Goal: Task Accomplishment & Management: Use online tool/utility

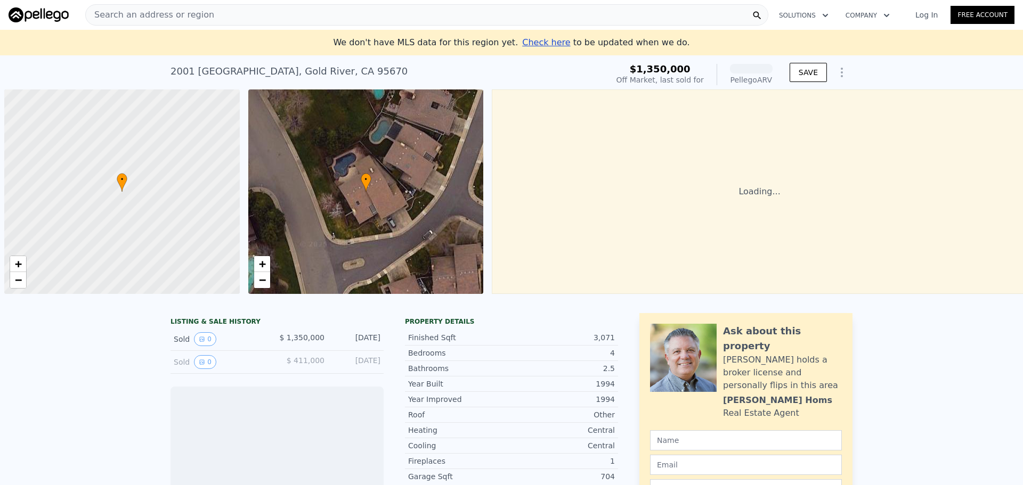
scroll to position [0, 4]
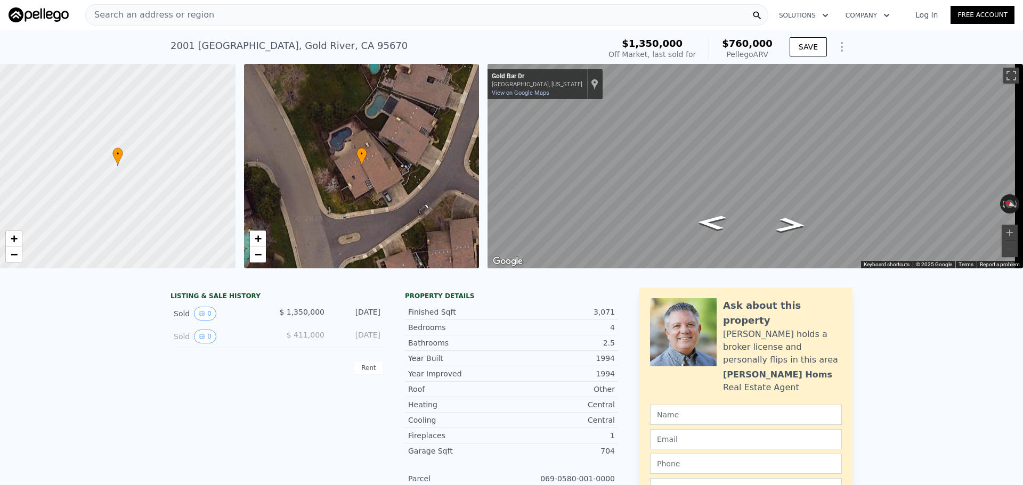
click at [915, 15] on link "Log In" at bounding box center [926, 15] width 48 height 11
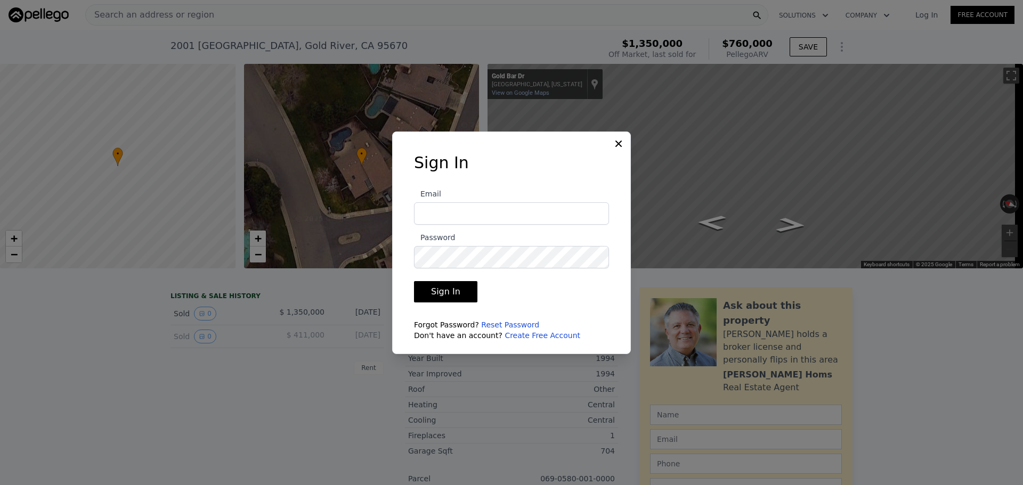
click at [434, 215] on input "Email" at bounding box center [511, 213] width 195 height 22
type input "jstorelli@gmail.com"
click at [414, 281] on button "Sign In" at bounding box center [445, 291] width 63 height 21
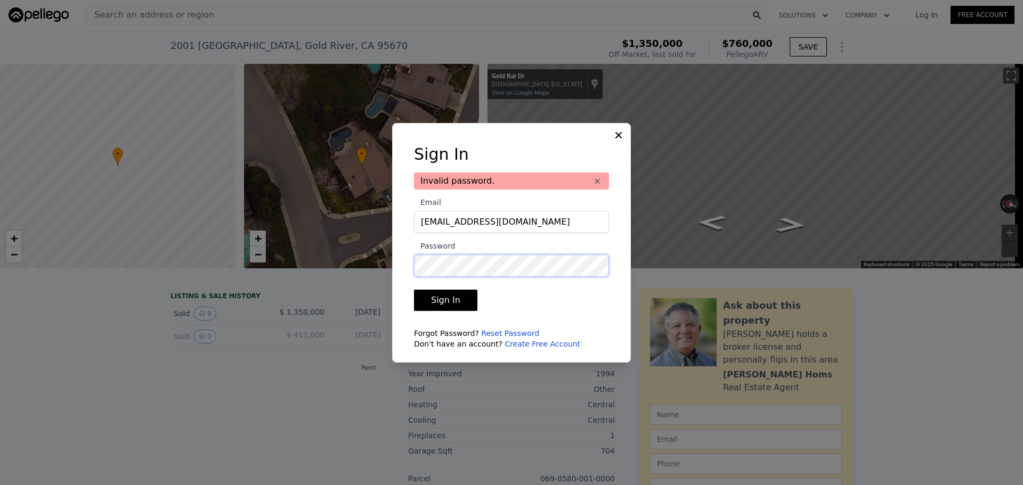
click at [414, 290] on button "Sign In" at bounding box center [445, 300] width 63 height 21
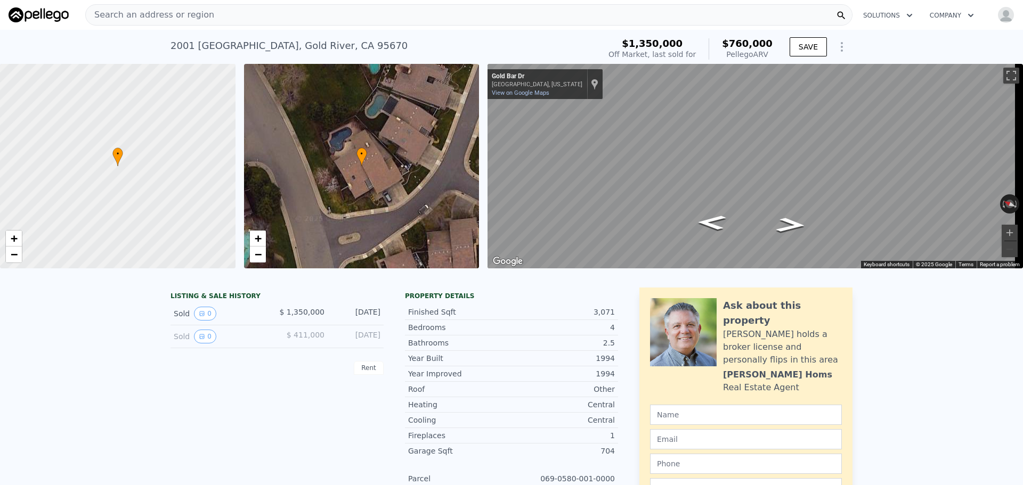
click at [998, 12] on img "button" at bounding box center [1005, 14] width 17 height 17
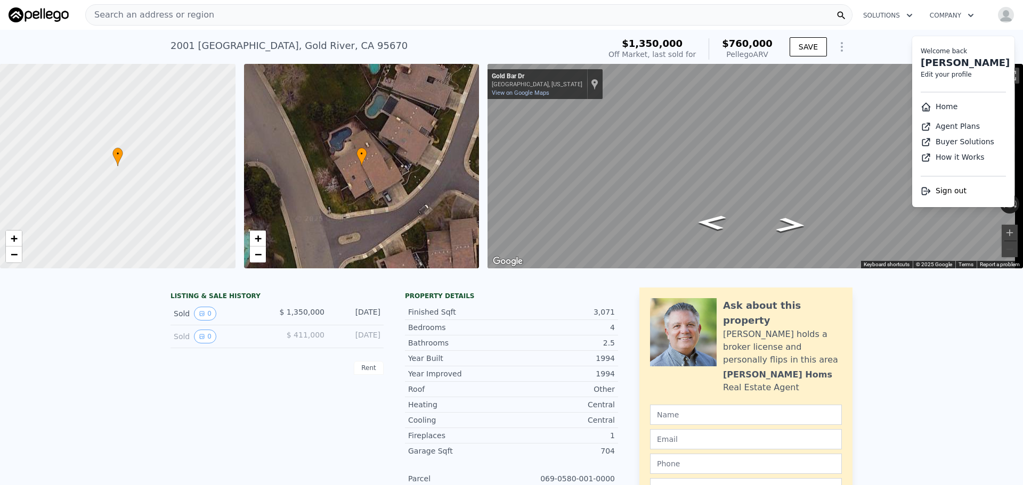
click at [925, 109] on link "Home" at bounding box center [938, 106] width 37 height 9
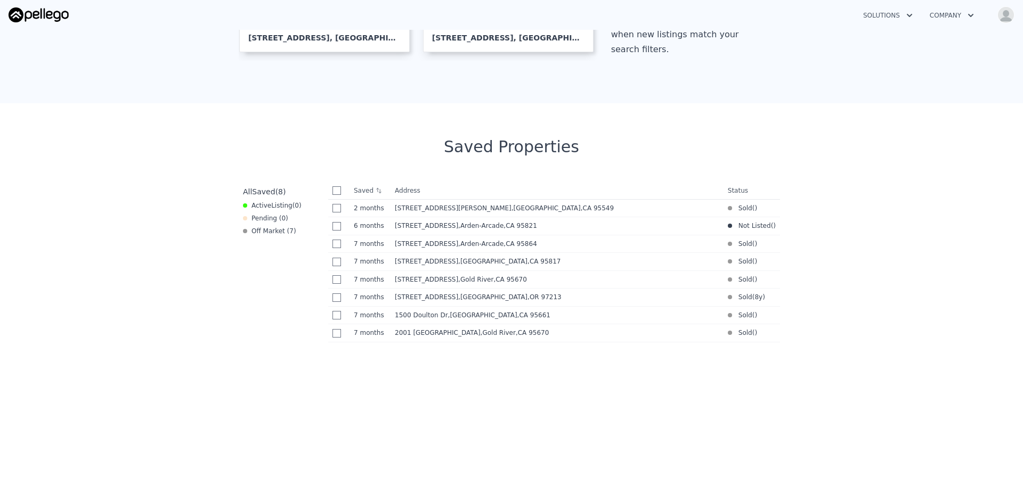
scroll to position [373, 0]
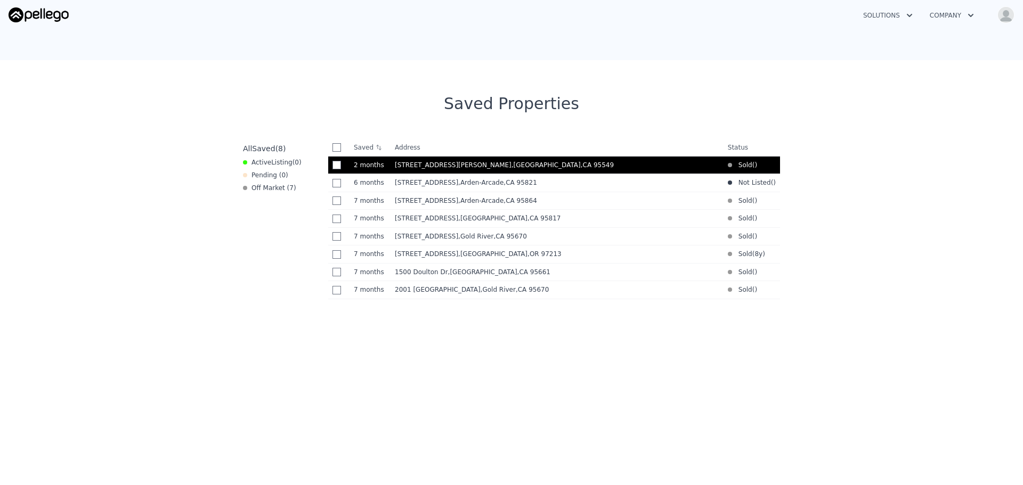
click at [511, 169] on span ", Humboldt County , CA 95549" at bounding box center [564, 164] width 107 height 7
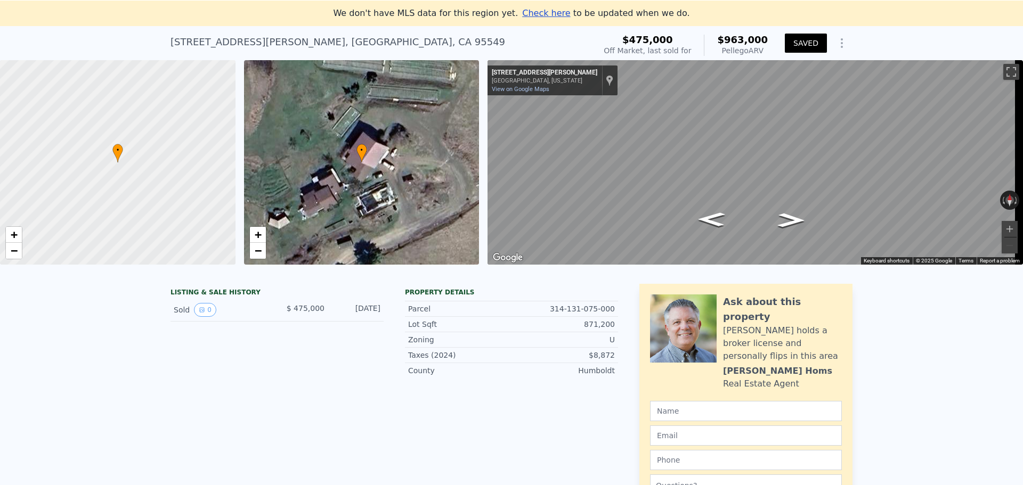
scroll to position [12, 0]
